Goal: Task Accomplishment & Management: Use online tool/utility

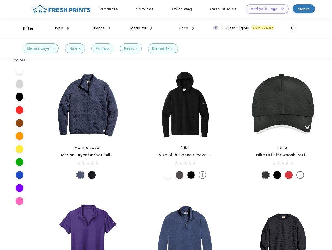
click at [266, 9] on link "Add your Logo Design Tool" at bounding box center [267, 8] width 43 height 9
click at [0, 0] on div "Design Tool" at bounding box center [0, 0] width 0 height 0
click at [280, 9] on link "Add your Logo Design Tool" at bounding box center [267, 8] width 43 height 9
click at [25, 28] on div "Filter" at bounding box center [28, 29] width 11 height 6
click at [62, 28] on span "Type" at bounding box center [58, 28] width 9 height 5
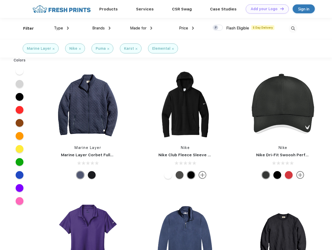
click at [101, 28] on span "Brands" at bounding box center [98, 28] width 13 height 5
click at [141, 28] on span "Made for" at bounding box center [138, 28] width 16 height 5
click at [187, 28] on span "Price" at bounding box center [183, 28] width 9 height 5
click at [218, 28] on div at bounding box center [218, 28] width 10 height 6
click at [216, 28] on input "checkbox" at bounding box center [214, 26] width 3 height 3
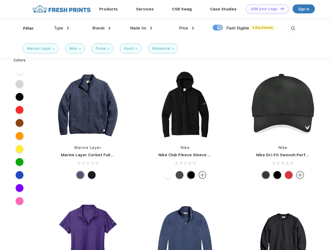
click at [293, 28] on img at bounding box center [293, 28] width 9 height 9
